Goal: Transaction & Acquisition: Purchase product/service

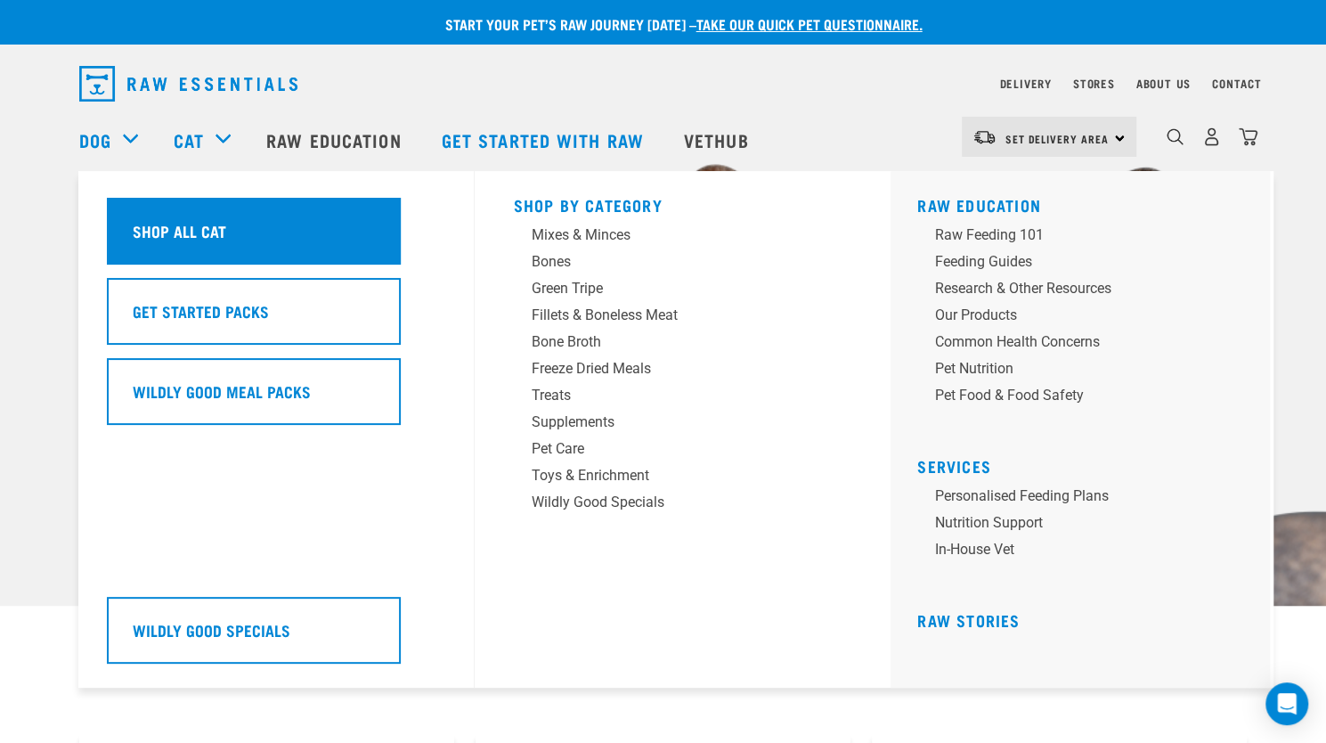
click at [206, 228] on h5 "Shop All Cat" at bounding box center [180, 230] width 94 height 23
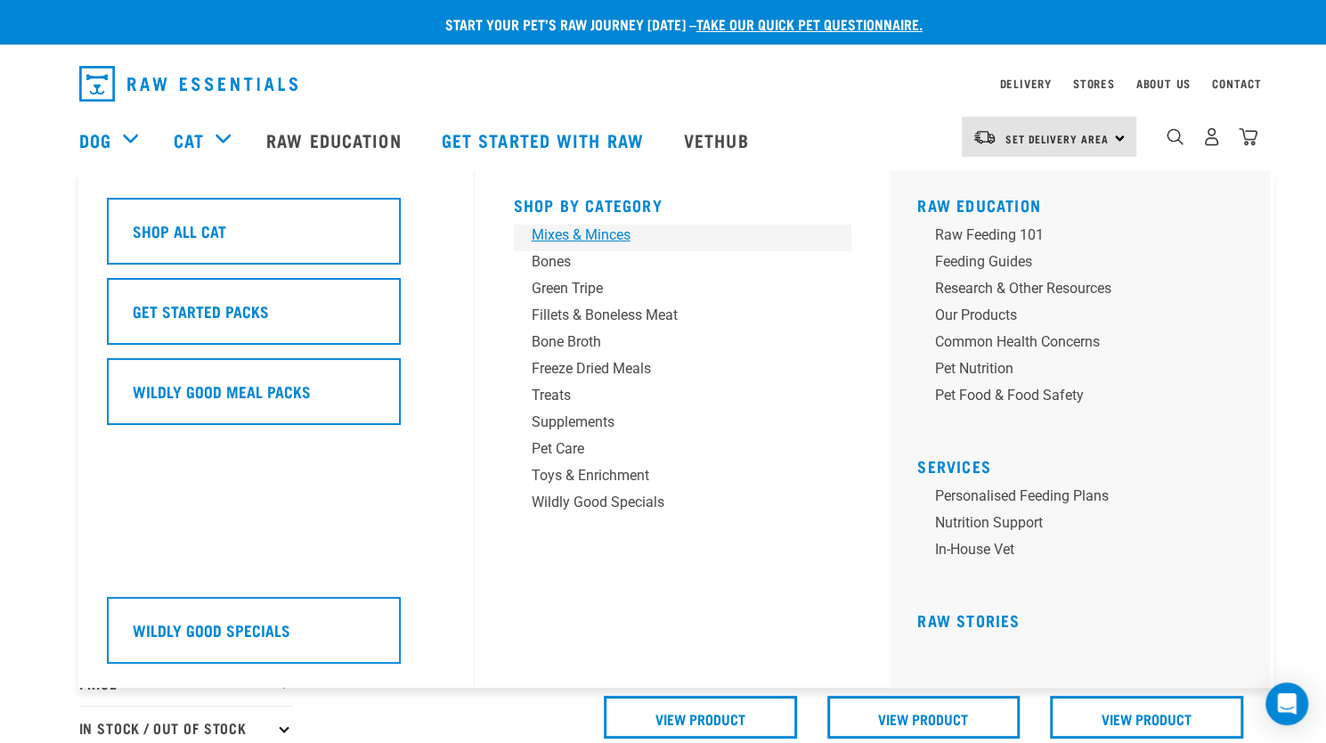
click at [564, 233] on div "Mixes & Minces" at bounding box center [671, 234] width 278 height 21
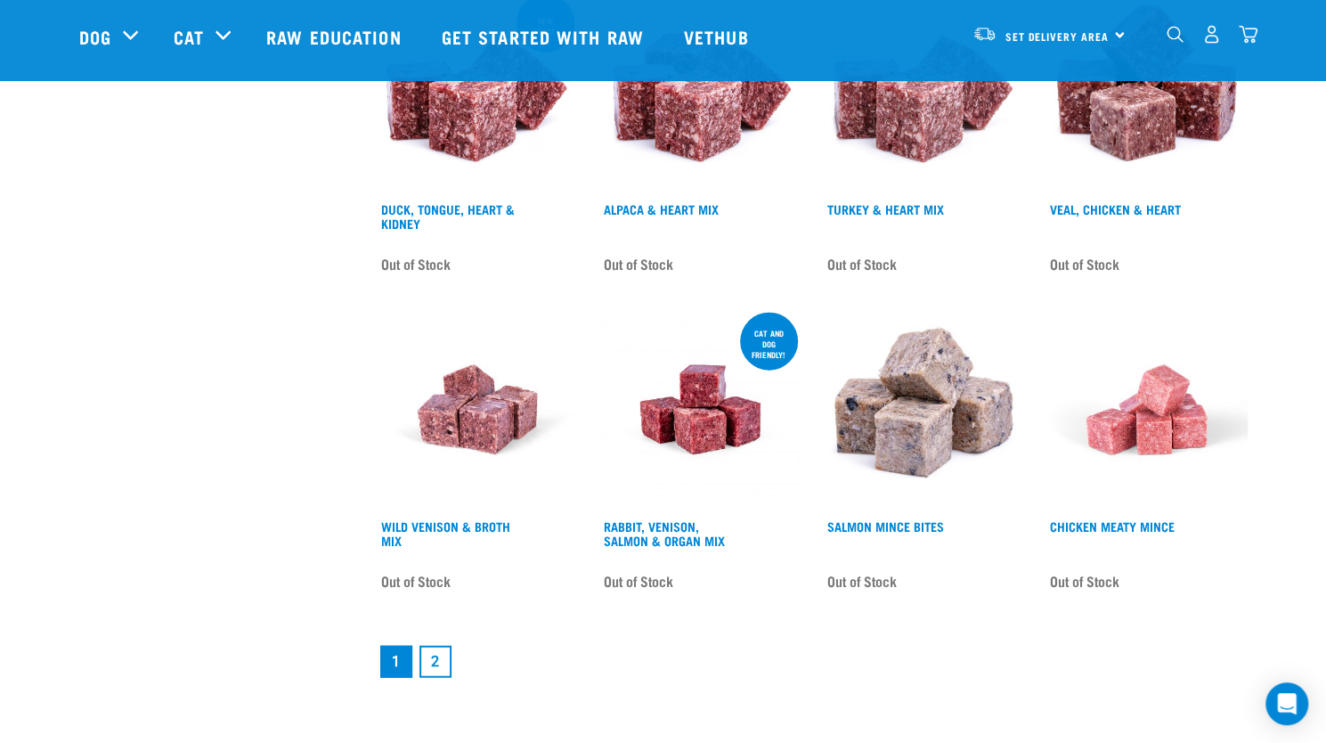
scroll to position [2181, 0]
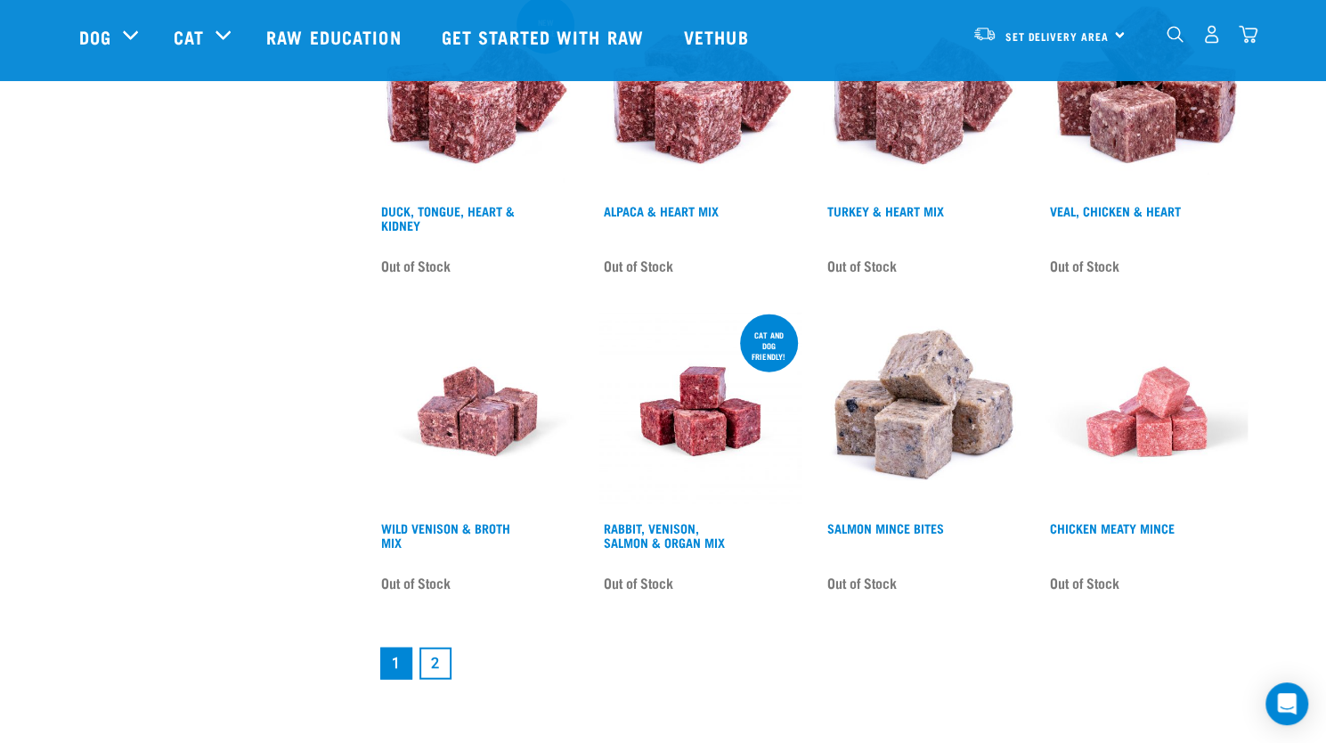
click at [444, 660] on link "2" at bounding box center [435, 663] width 32 height 32
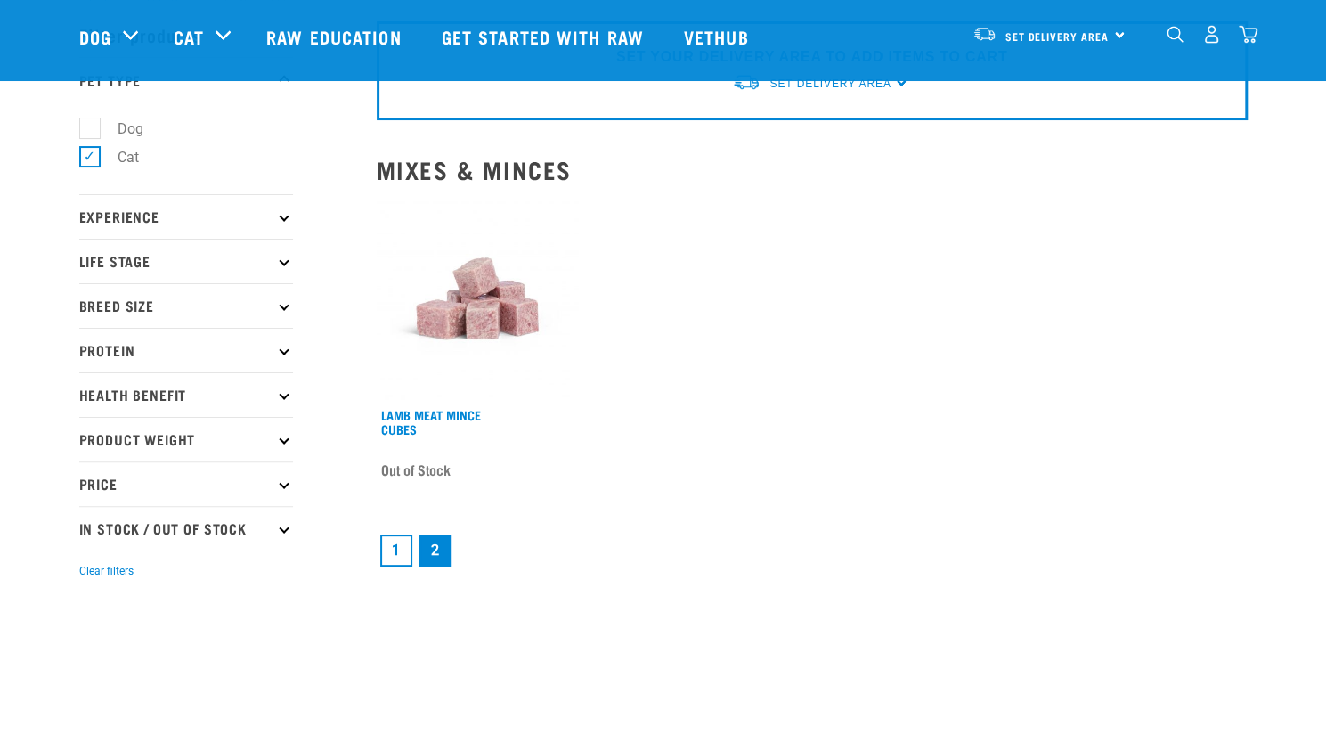
scroll to position [71, 0]
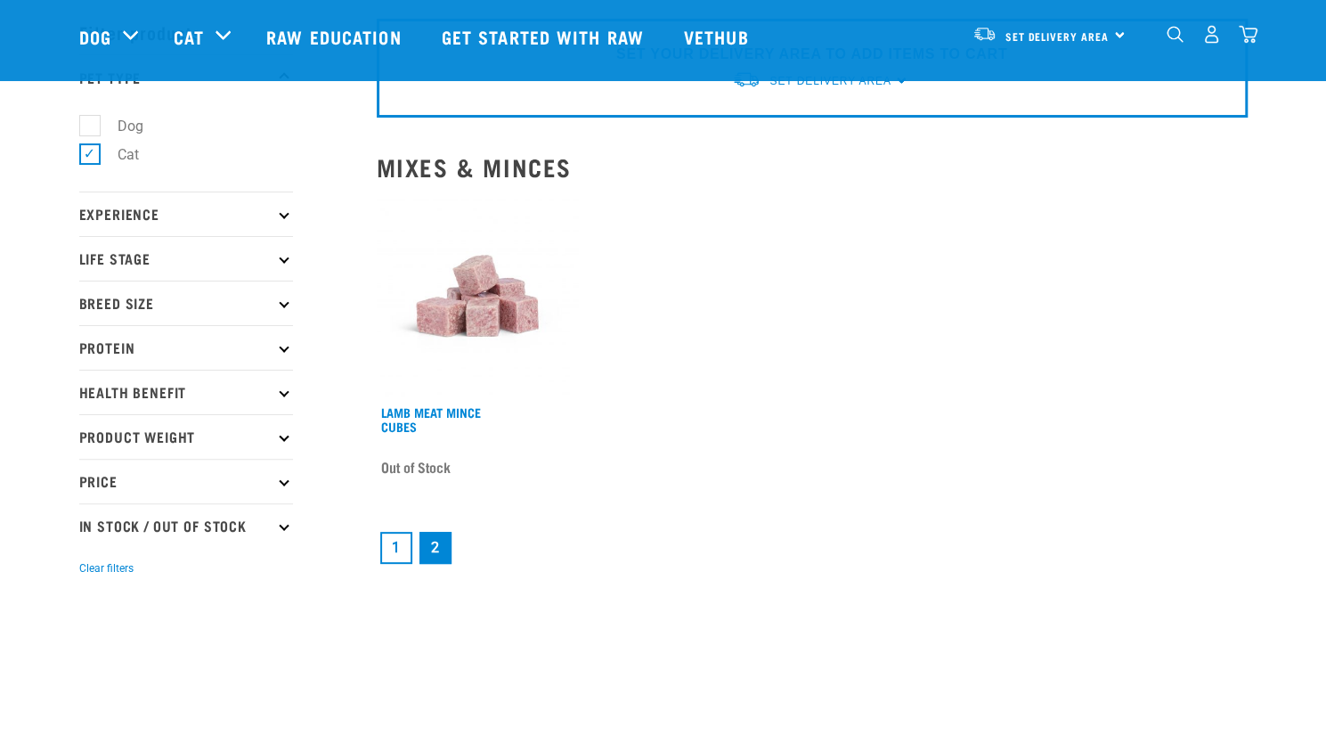
click at [401, 544] on link "1" at bounding box center [396, 548] width 32 height 32
click at [395, 545] on link "1" at bounding box center [396, 548] width 32 height 32
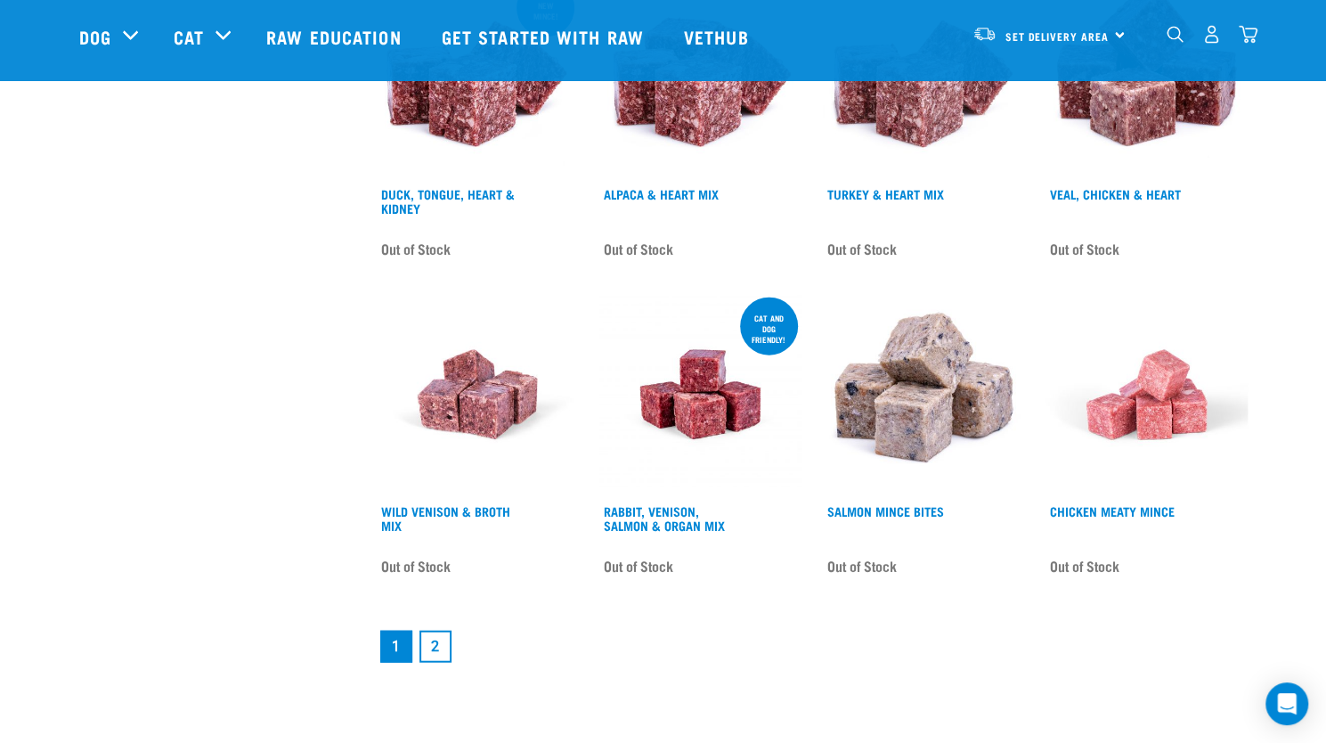
scroll to position [2207, 0]
